Goal: Entertainment & Leisure: Consume media (video, audio)

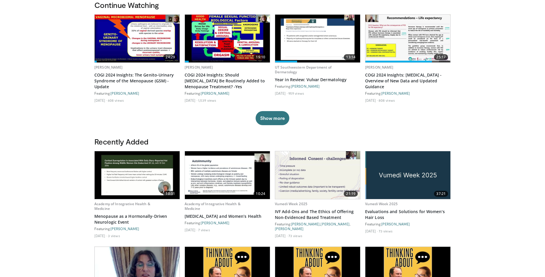
scroll to position [210, 0]
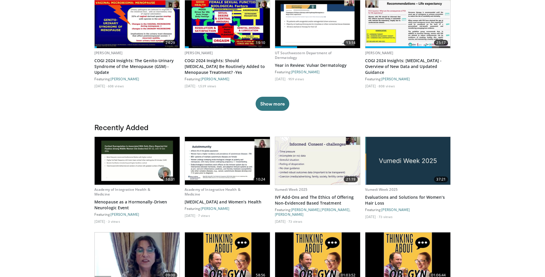
drag, startPoint x: 544, startPoint y: 153, endPoint x: 544, endPoint y: 158, distance: 5.3
click at [544, 158] on body "Vumedi Week 2025 Channel Watch Now Specialties Adult & Family Medicine Allergy,…" at bounding box center [272, 154] width 545 height 729
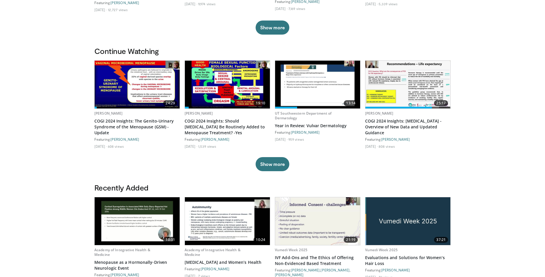
scroll to position [137, 0]
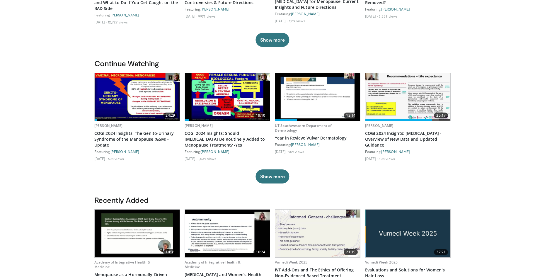
click at [222, 104] on img at bounding box center [227, 97] width 85 height 48
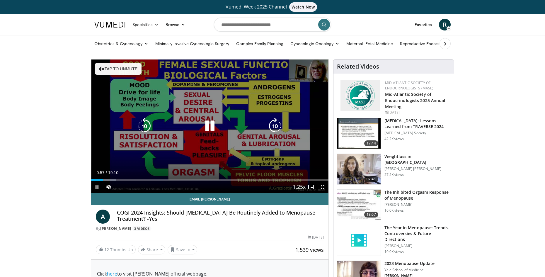
click at [212, 127] on icon "Video Player" at bounding box center [210, 126] width 16 height 16
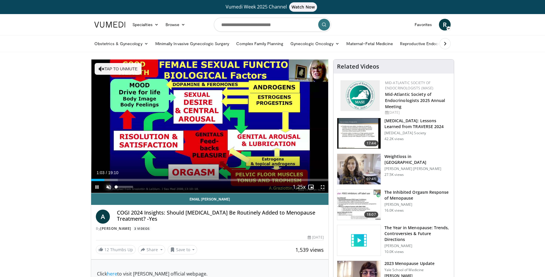
click at [109, 187] on span "Video Player" at bounding box center [109, 187] width 12 height 12
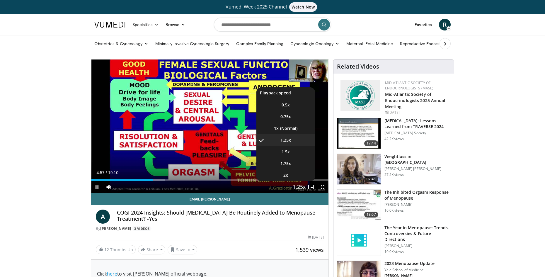
click at [302, 186] on span "Video Player" at bounding box center [299, 187] width 8 height 12
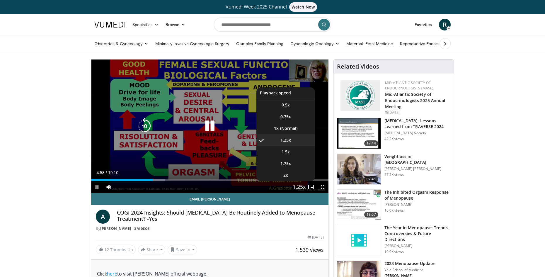
click at [302, 186] on video-js "**********" at bounding box center [209, 126] width 237 height 134
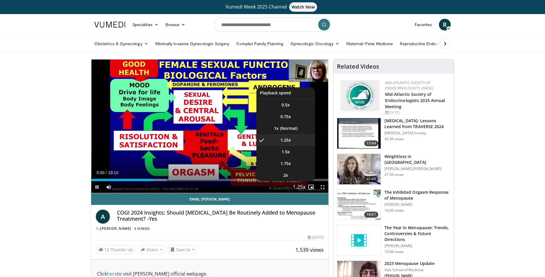
click at [302, 187] on video-js "**********" at bounding box center [209, 126] width 237 height 134
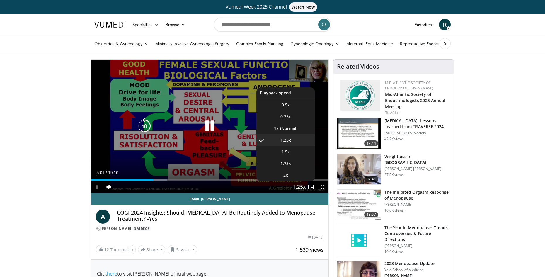
click at [303, 187] on span "Video Player" at bounding box center [299, 187] width 8 height 12
click at [303, 187] on video-js "**********" at bounding box center [209, 126] width 237 height 134
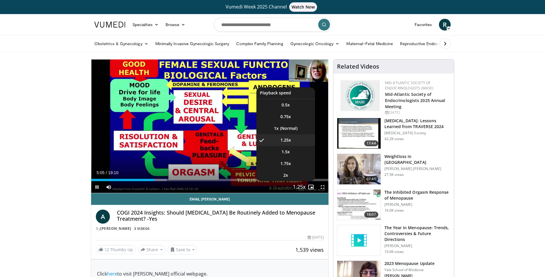
click at [303, 187] on video-js "**********" at bounding box center [209, 126] width 237 height 134
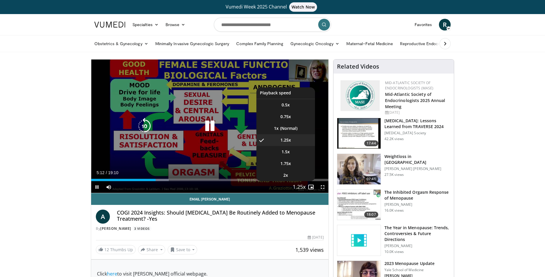
click at [303, 187] on video-js "**********" at bounding box center [209, 126] width 237 height 134
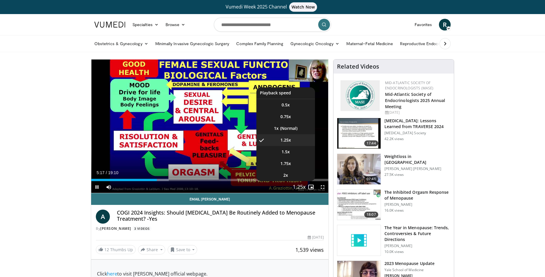
click at [303, 187] on video-js "**********" at bounding box center [209, 126] width 237 height 134
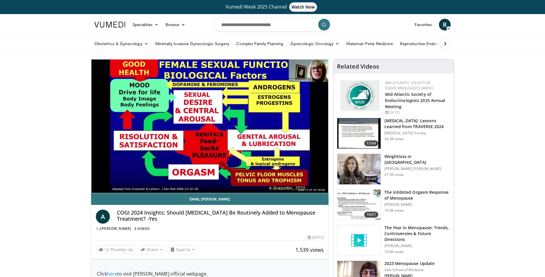
click at [303, 187] on div "10 seconds Tap to unmute" at bounding box center [209, 125] width 237 height 133
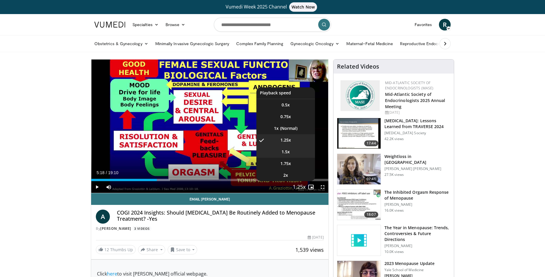
click at [283, 153] on span "1.5x" at bounding box center [286, 152] width 8 height 6
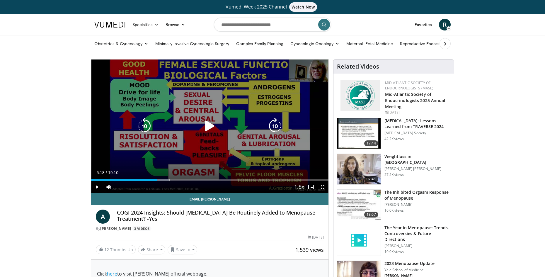
click at [208, 122] on icon "Video Player" at bounding box center [210, 126] width 16 height 16
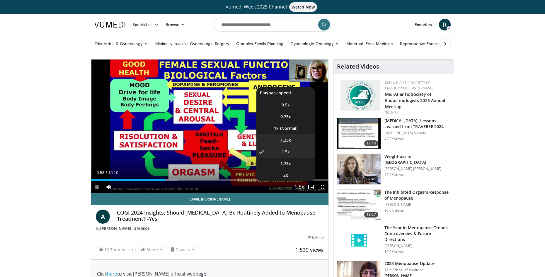
click at [285, 138] on video-js "**********" at bounding box center [209, 126] width 237 height 134
click at [274, 139] on li "1.25x" at bounding box center [285, 140] width 59 height 12
click at [300, 189] on span "Video Player" at bounding box center [299, 187] width 8 height 12
click at [300, 189] on video-js "**********" at bounding box center [209, 126] width 237 height 134
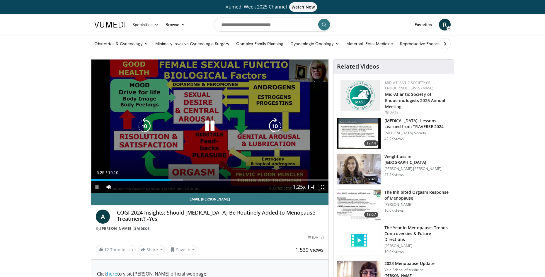
click at [308, 139] on div "10 seconds Tap to unmute" at bounding box center [209, 125] width 237 height 133
click at [212, 127] on icon "Video Player" at bounding box center [210, 126] width 16 height 16
click at [0, 0] on icon "Video Player" at bounding box center [0, 0] width 0 height 0
click at [212, 127] on icon "Video Player" at bounding box center [210, 126] width 16 height 16
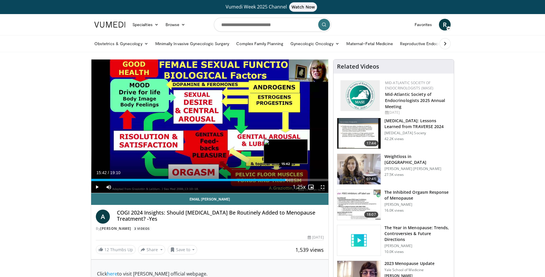
drag, startPoint x: 293, startPoint y: 180, endPoint x: 286, endPoint y: 180, distance: 7.7
click at [286, 180] on div "Loaded : 85.20% 15:42 15:42" at bounding box center [209, 180] width 237 height 2
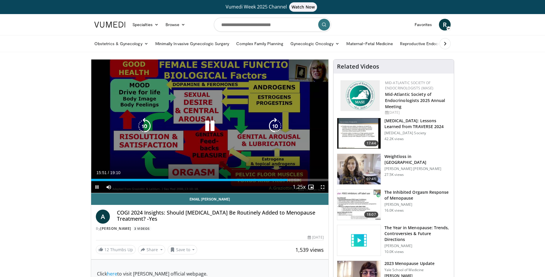
drag, startPoint x: 287, startPoint y: 180, endPoint x: 282, endPoint y: 180, distance: 5.3
click at [286, 180] on video-js "**********" at bounding box center [209, 126] width 237 height 134
click at [282, 180] on div "10 seconds Tap to unmute" at bounding box center [209, 125] width 237 height 133
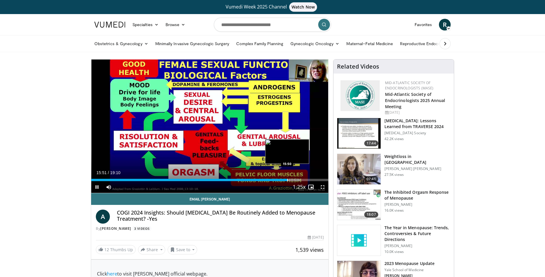
click at [280, 180] on div "15:51" at bounding box center [189, 180] width 196 height 2
drag, startPoint x: 279, startPoint y: 180, endPoint x: 274, endPoint y: 180, distance: 4.4
click at [274, 180] on div "Loaded : 78.24% 14:50 14:48" at bounding box center [209, 180] width 237 height 2
click at [274, 180] on div "Progress Bar" at bounding box center [274, 180] width 1 height 2
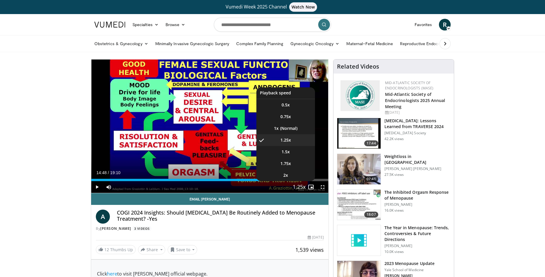
click at [300, 186] on span "Video Player" at bounding box center [299, 187] width 8 height 12
click at [284, 126] on li "1x" at bounding box center [285, 128] width 59 height 12
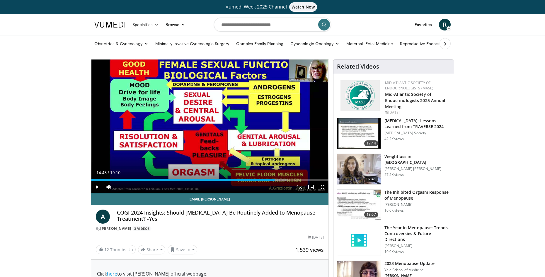
click at [284, 126] on div "10 seconds Tap to unmute" at bounding box center [209, 125] width 237 height 133
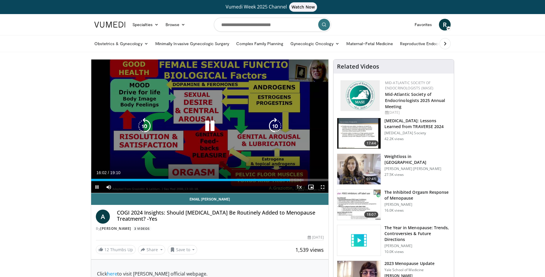
drag, startPoint x: 213, startPoint y: 124, endPoint x: 207, endPoint y: 126, distance: 6.1
click at [208, 125] on icon "Video Player" at bounding box center [210, 126] width 16 height 16
click at [0, 0] on icon "Video Player" at bounding box center [0, 0] width 0 height 0
click at [208, 124] on icon "Video Player" at bounding box center [210, 126] width 16 height 16
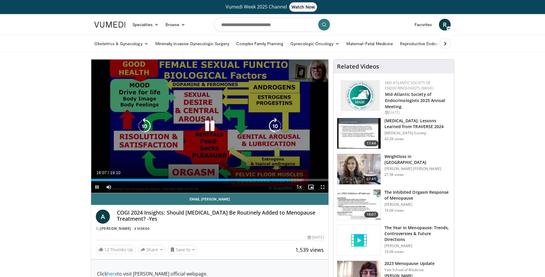
click at [209, 124] on icon "Video Player" at bounding box center [210, 126] width 16 height 16
click at [210, 124] on icon "Video Player" at bounding box center [210, 126] width 16 height 16
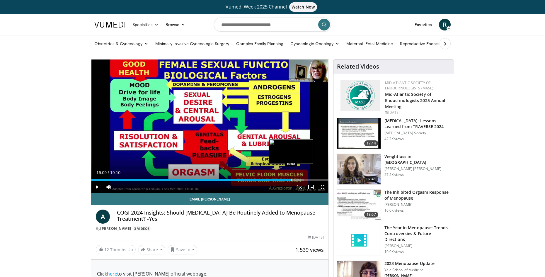
drag, startPoint x: 291, startPoint y: 179, endPoint x: 287, endPoint y: 179, distance: 4.4
click at [288, 179] on div "Loaded : 89.69% 16:09 16:08" at bounding box center [209, 180] width 237 height 2
click at [285, 179] on div "Progress Bar" at bounding box center [285, 180] width 1 height 2
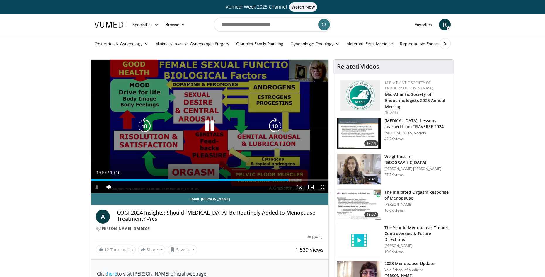
click at [213, 126] on icon "Video Player" at bounding box center [210, 126] width 16 height 16
click at [206, 127] on icon "Video Player" at bounding box center [210, 126] width 16 height 16
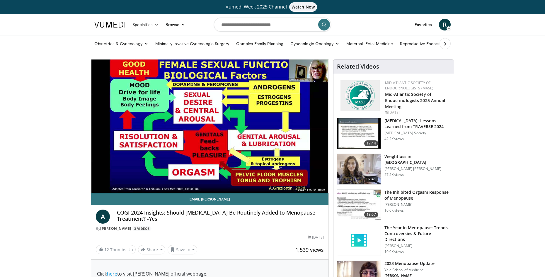
click at [201, 139] on div "10 seconds Tap to unmute" at bounding box center [209, 125] width 237 height 133
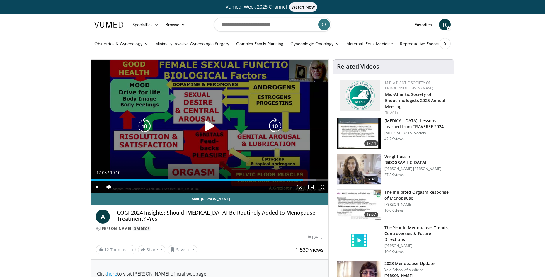
click at [206, 125] on icon "Video Player" at bounding box center [210, 126] width 16 height 16
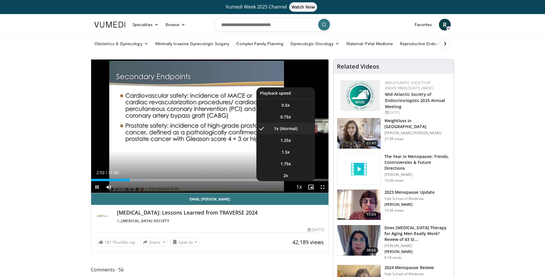
click at [300, 185] on span "Video Player" at bounding box center [299, 187] width 8 height 12
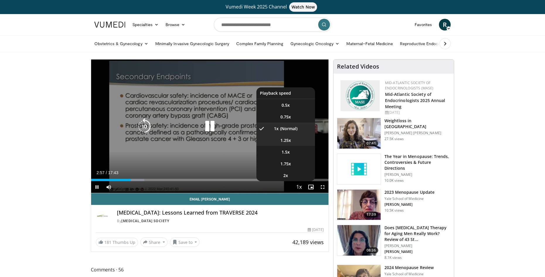
click at [288, 138] on span "1.25x" at bounding box center [285, 140] width 11 height 6
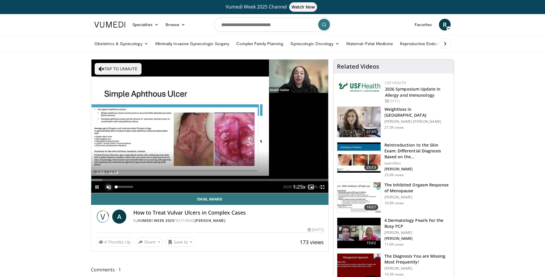
click at [108, 187] on span "Video Player" at bounding box center [109, 187] width 12 height 12
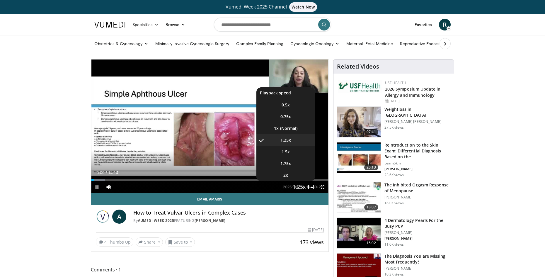
click at [297, 187] on span "Video Player" at bounding box center [299, 187] width 8 height 12
click at [289, 128] on li "1x" at bounding box center [285, 128] width 59 height 12
